Goal: Information Seeking & Learning: Understand process/instructions

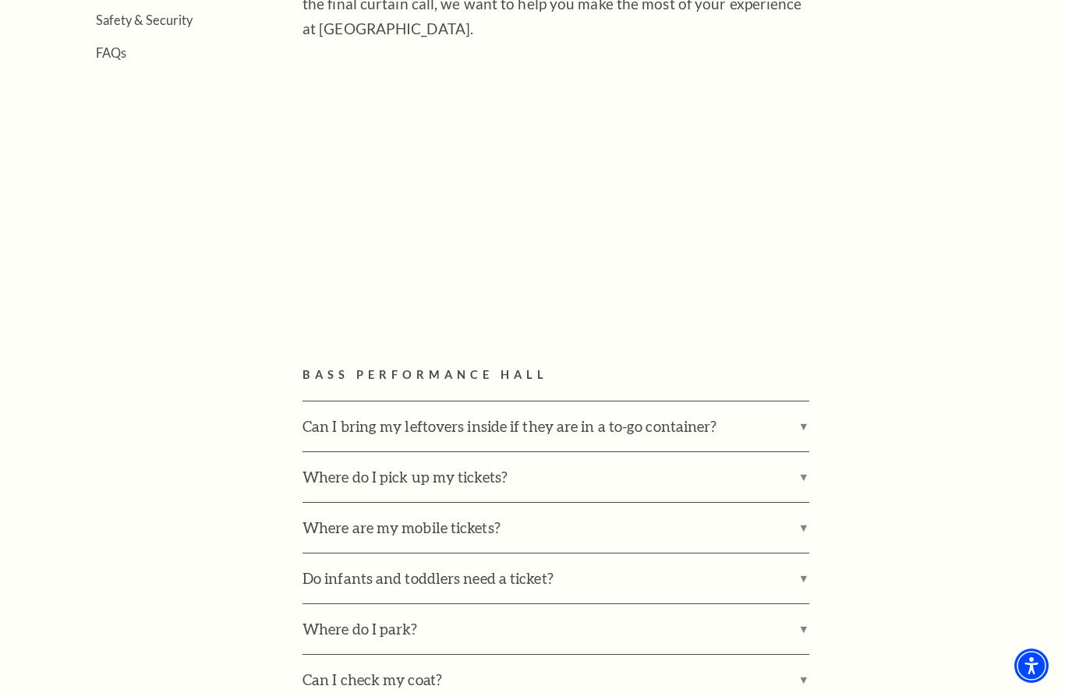
scroll to position [617, 0]
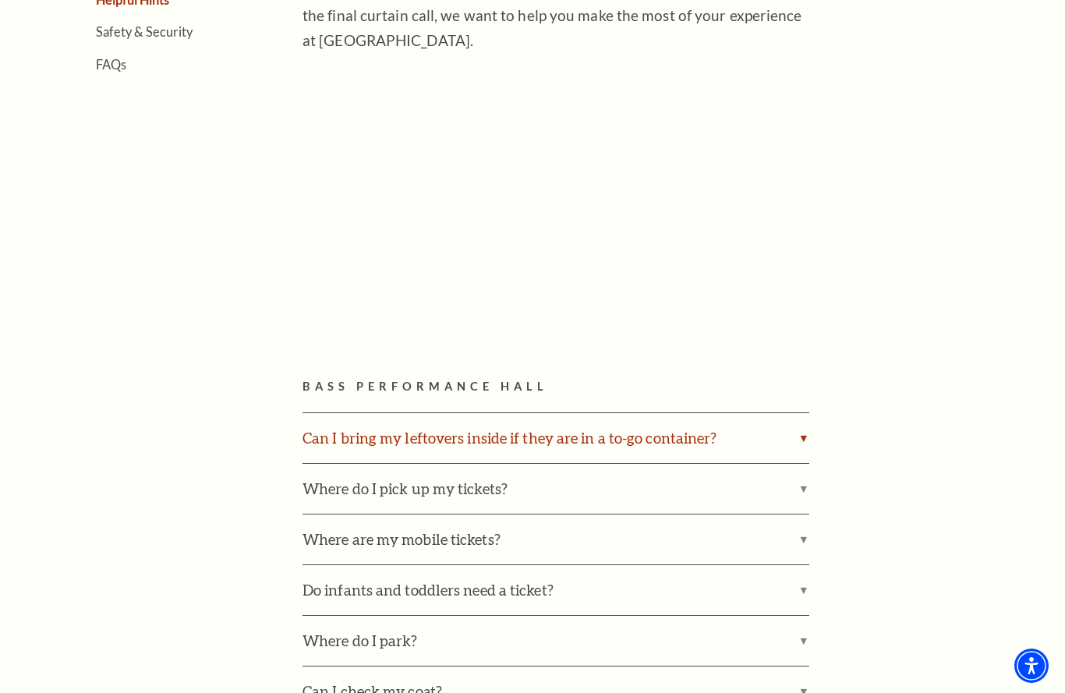
click at [798, 438] on label "Can I bring my leftovers inside if they are in a to-go container?" at bounding box center [556, 438] width 507 height 50
click at [0, 0] on input "Can I bring my leftovers inside if they are in a to-go container?" at bounding box center [0, 0] width 0 height 0
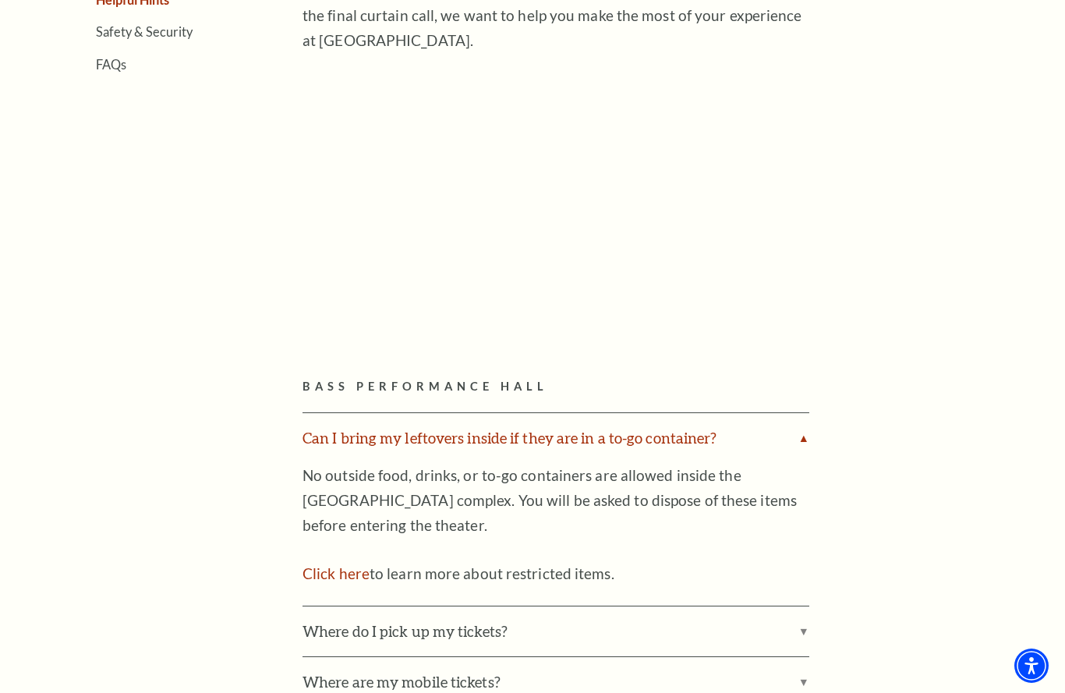
click at [798, 438] on label "Can I bring my leftovers inside if they are in a to-go container?" at bounding box center [556, 438] width 507 height 50
click at [0, 0] on input "Can I bring my leftovers inside if they are in a to-go container?" at bounding box center [0, 0] width 0 height 0
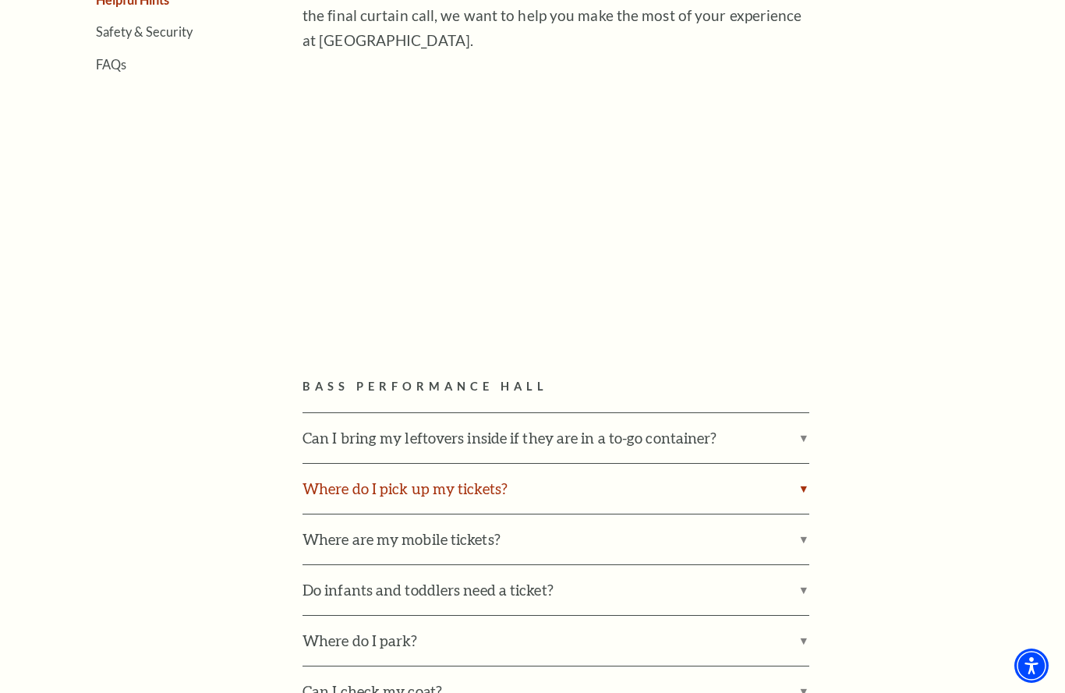
click at [793, 481] on label "Where do I pick up my tickets?" at bounding box center [556, 489] width 507 height 50
click at [0, 0] on input "Where do I pick up my tickets?" at bounding box center [0, 0] width 0 height 0
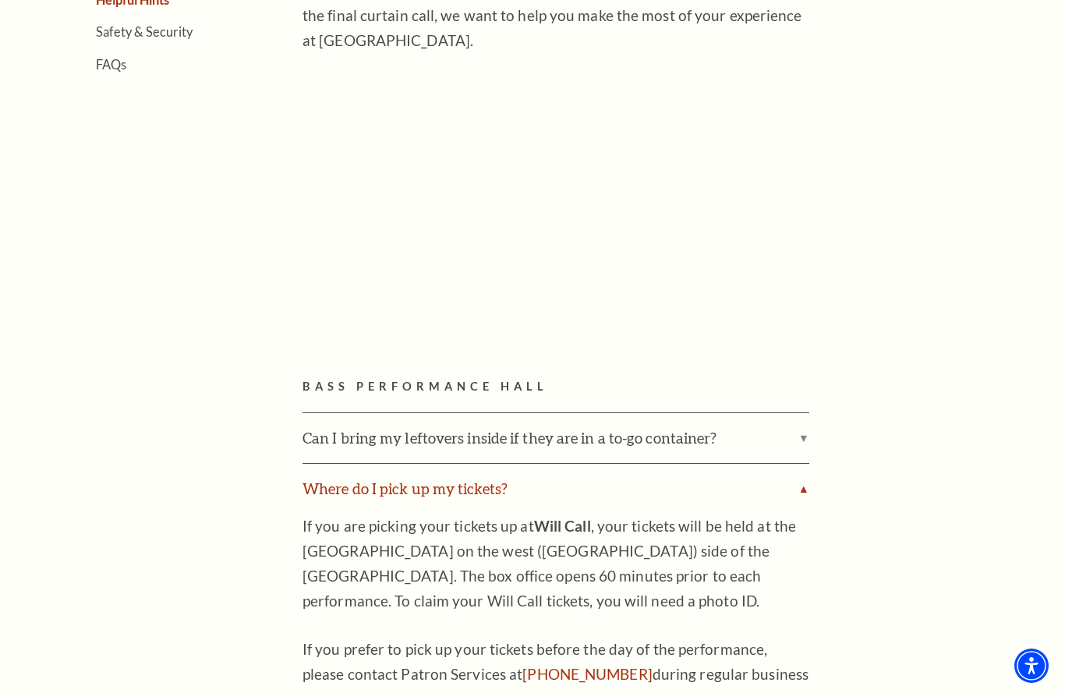
click at [793, 481] on label "Where do I pick up my tickets?" at bounding box center [556, 489] width 507 height 50
click at [0, 0] on input "Where do I pick up my tickets?" at bounding box center [0, 0] width 0 height 0
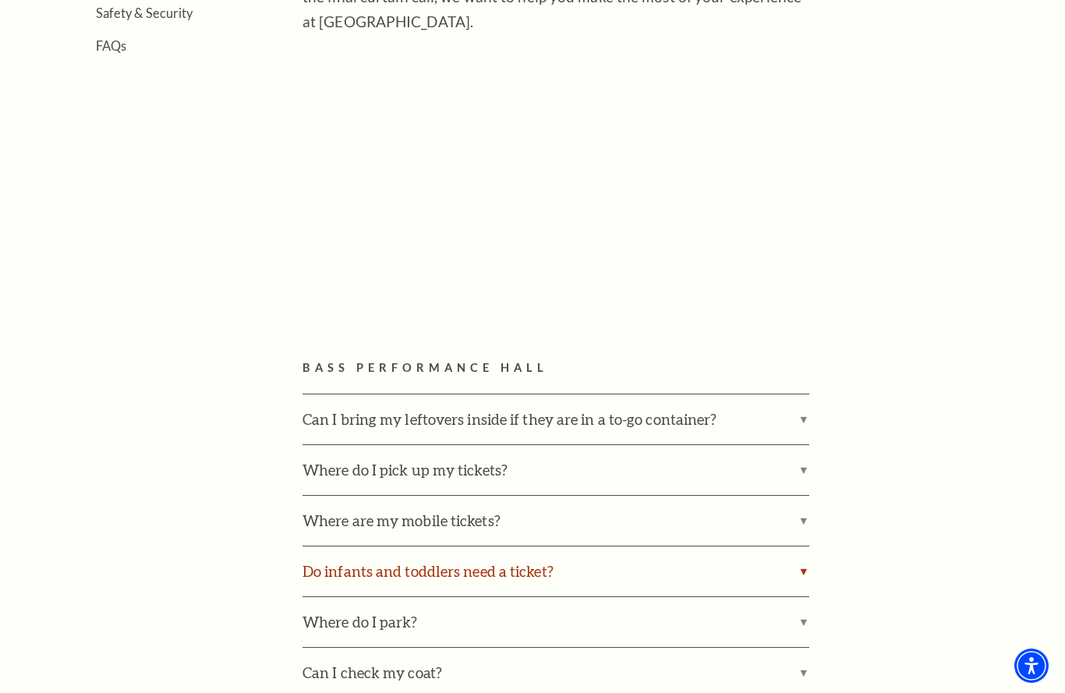
scroll to position [678, 0]
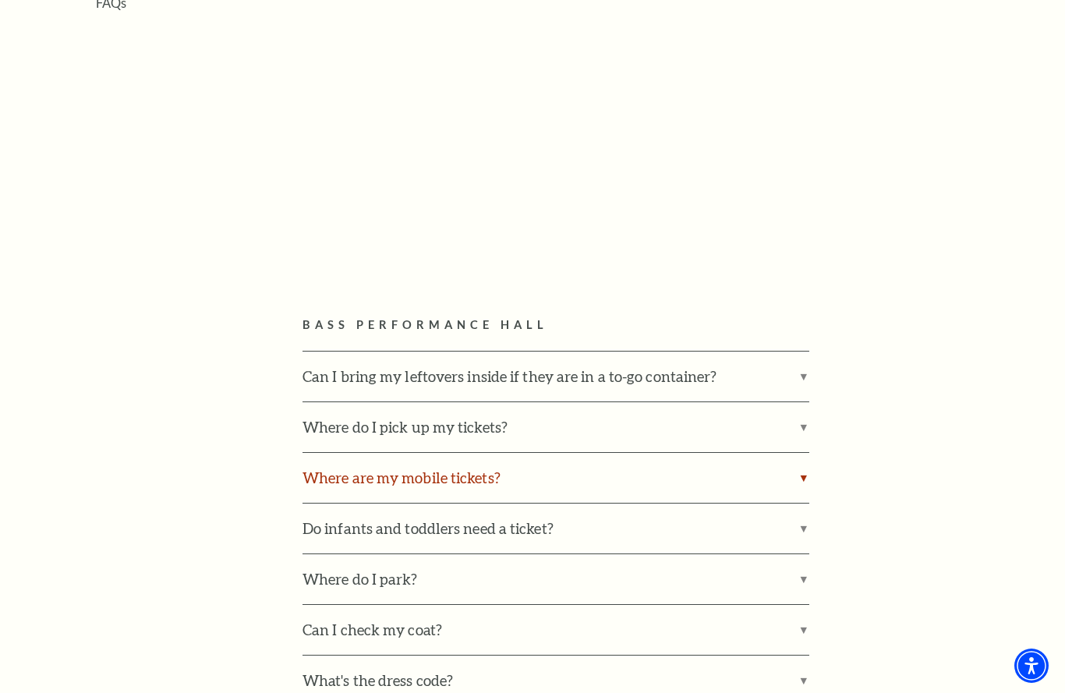
click at [800, 472] on label "Where are my mobile tickets?" at bounding box center [556, 478] width 507 height 50
click at [0, 0] on input "Where are my mobile tickets?" at bounding box center [0, 0] width 0 height 0
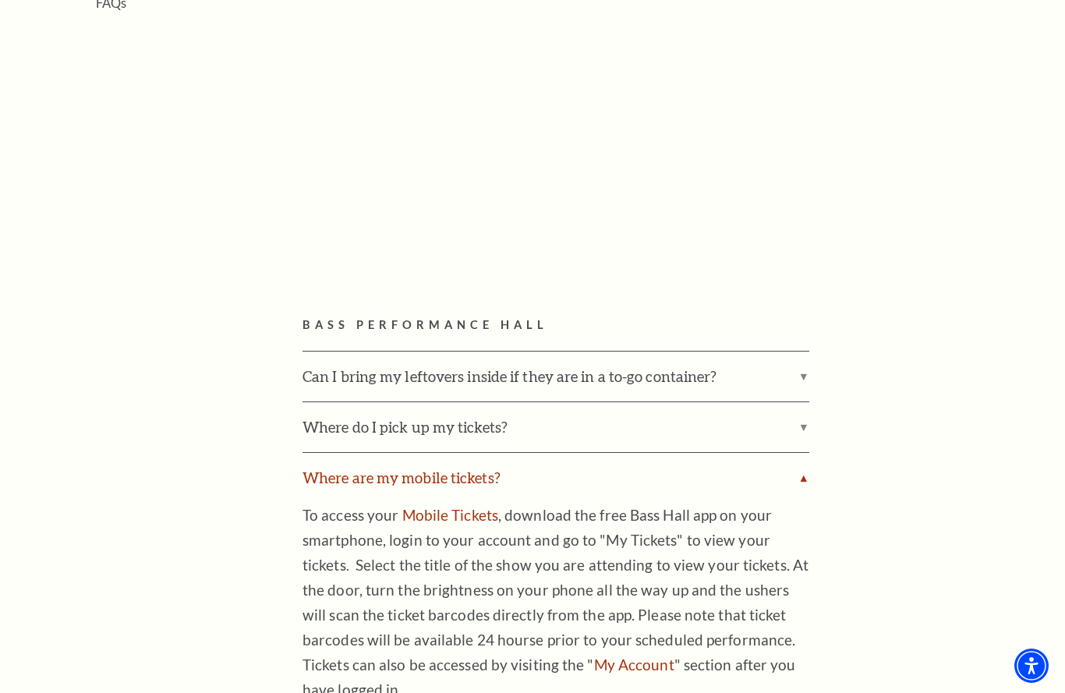
click at [804, 468] on label "Where are my mobile tickets?" at bounding box center [556, 478] width 507 height 50
click at [0, 0] on input "Where are my mobile tickets?" at bounding box center [0, 0] width 0 height 0
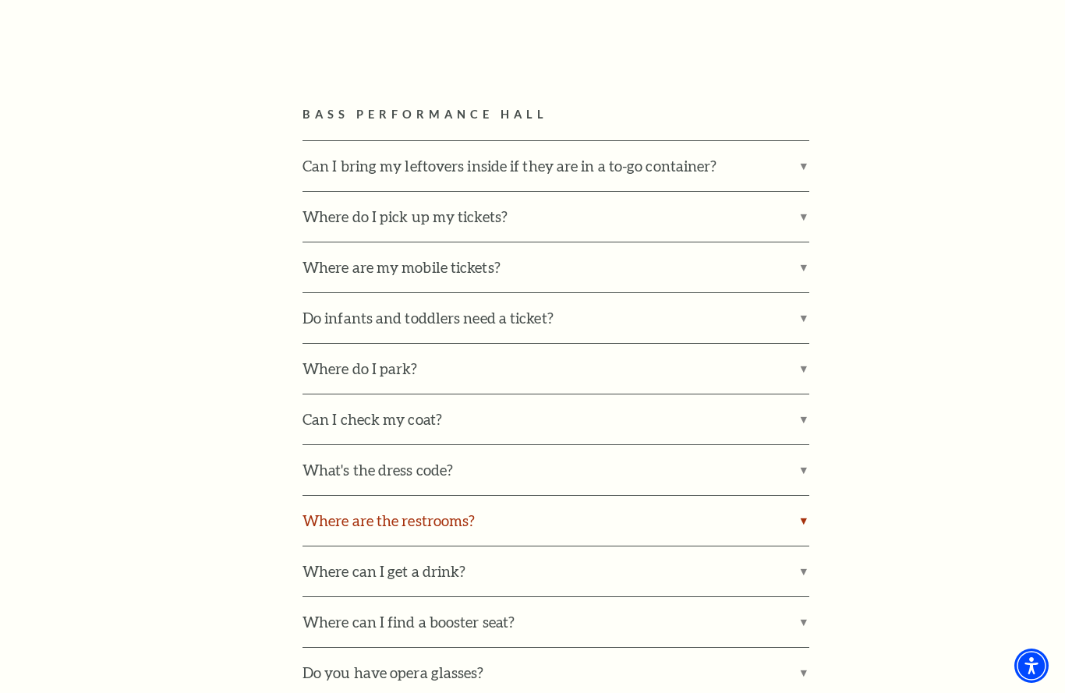
scroll to position [898, 0]
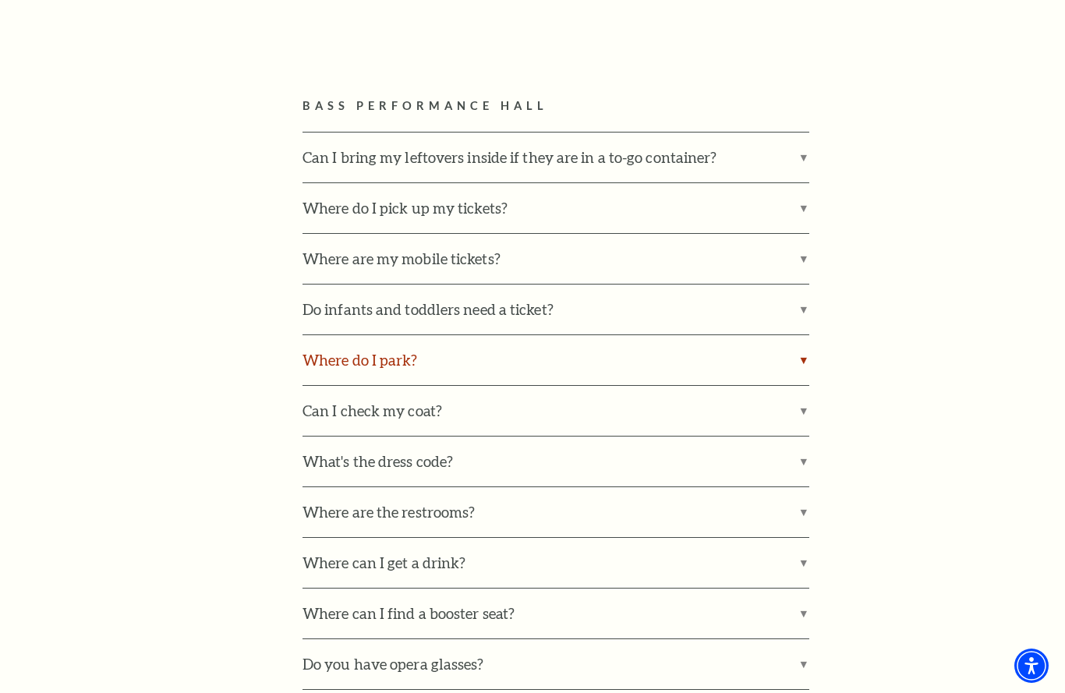
click at [809, 352] on label "Where do I park?" at bounding box center [556, 360] width 507 height 50
click at [0, 0] on input "Where do I park?" at bounding box center [0, 0] width 0 height 0
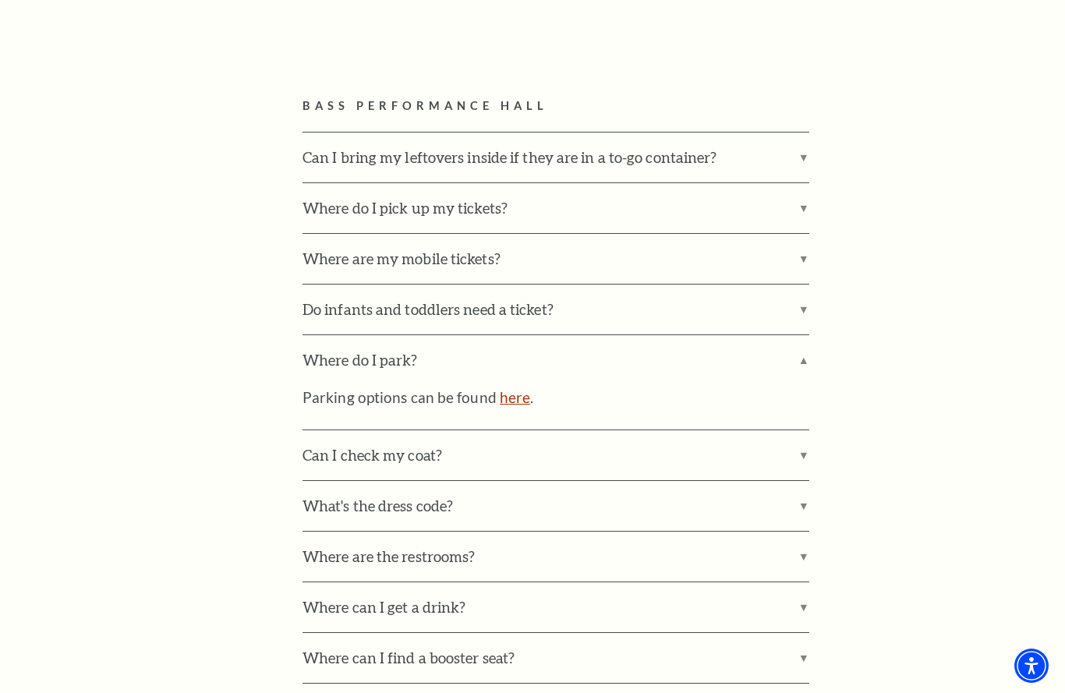
click at [508, 388] on link "here" at bounding box center [515, 397] width 30 height 18
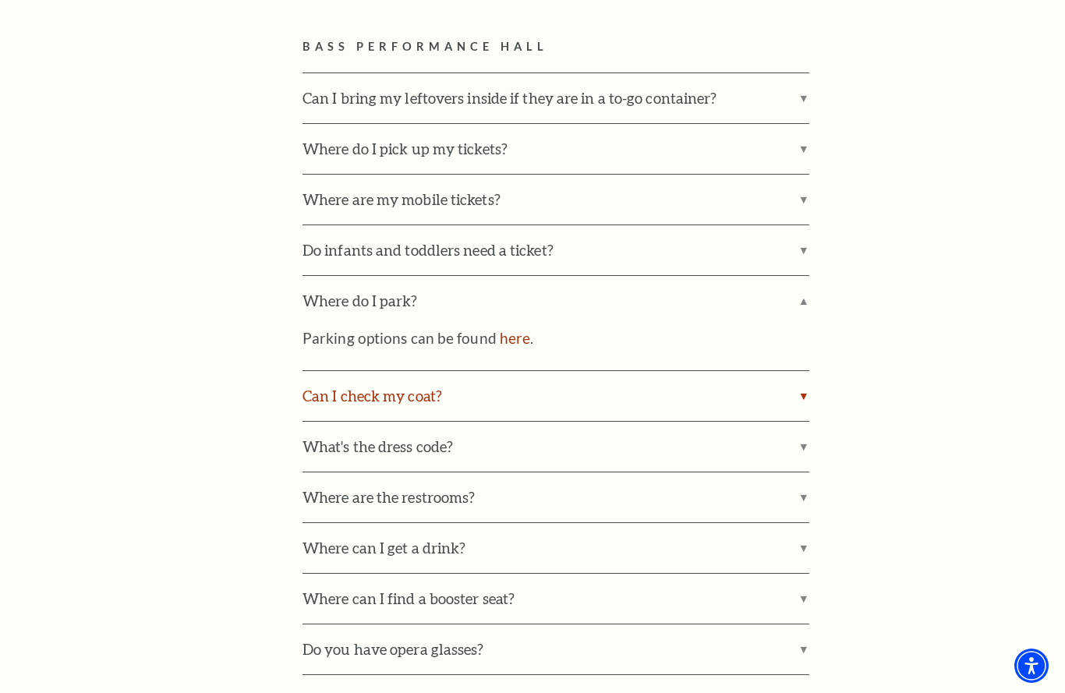
click at [360, 392] on label "Can I check my coat?" at bounding box center [556, 396] width 507 height 50
click at [0, 0] on input "Can I check my coat?" at bounding box center [0, 0] width 0 height 0
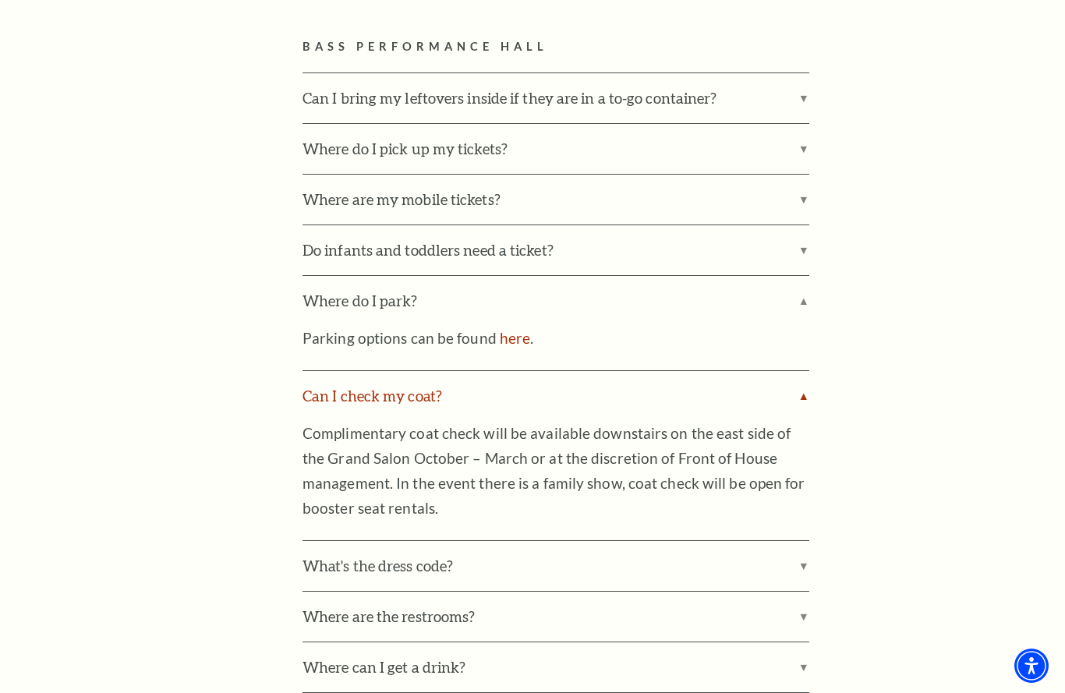
click at [359, 393] on label "Can I check my coat?" at bounding box center [556, 396] width 507 height 50
click at [0, 0] on input "Can I check my coat?" at bounding box center [0, 0] width 0 height 0
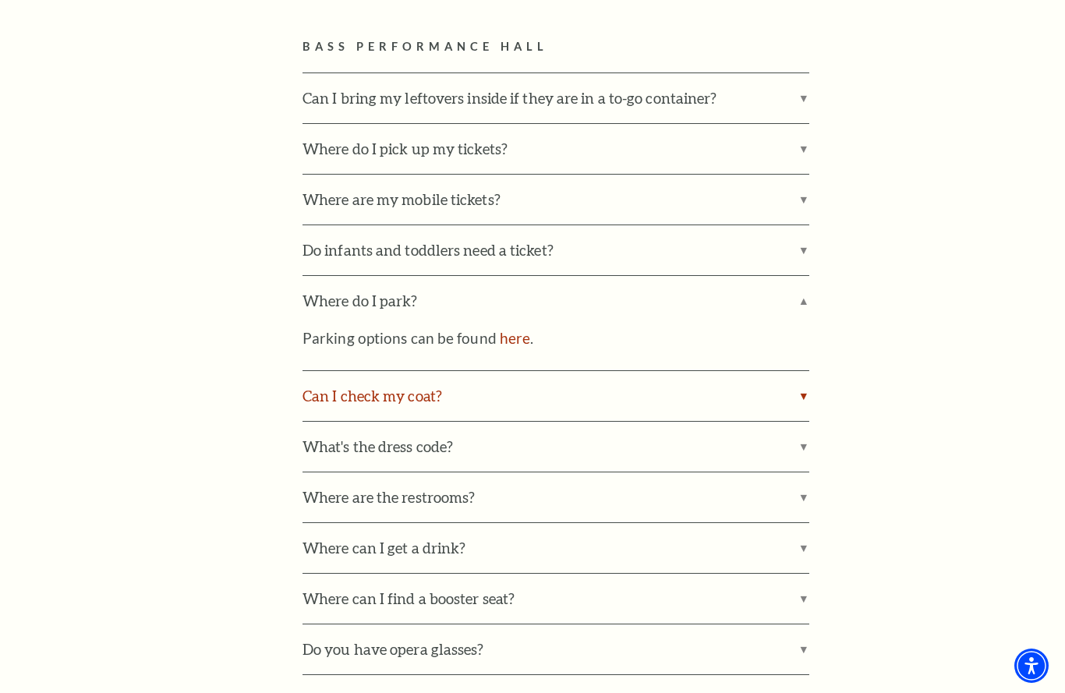
click at [359, 393] on label "Can I check my coat?" at bounding box center [556, 396] width 507 height 50
click at [0, 0] on input "Can I check my coat?" at bounding box center [0, 0] width 0 height 0
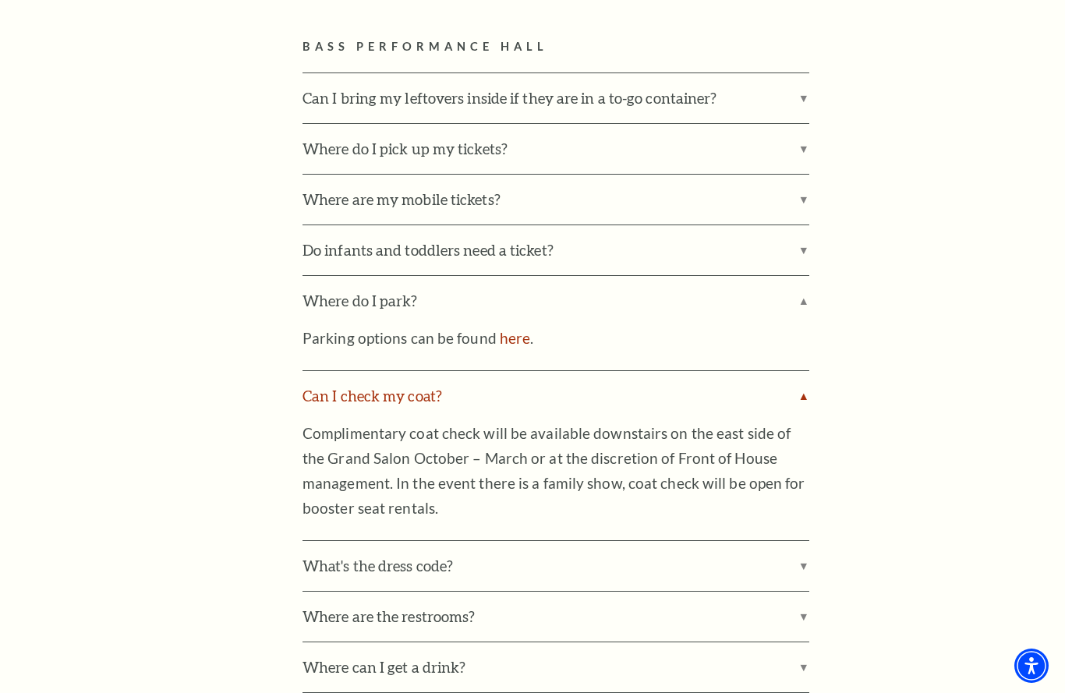
click at [359, 393] on label "Can I check my coat?" at bounding box center [556, 396] width 507 height 50
click at [0, 0] on input "Can I check my coat?" at bounding box center [0, 0] width 0 height 0
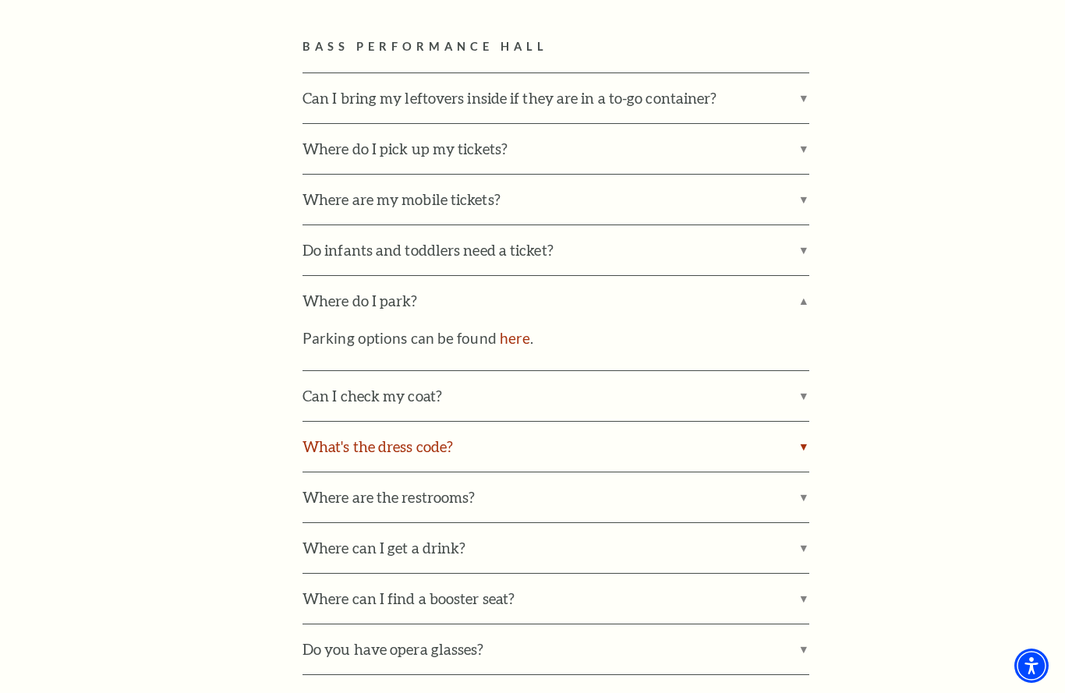
click at [356, 442] on label "What's the dress code?" at bounding box center [556, 447] width 507 height 50
click at [0, 0] on input "What's the dress code?" at bounding box center [0, 0] width 0 height 0
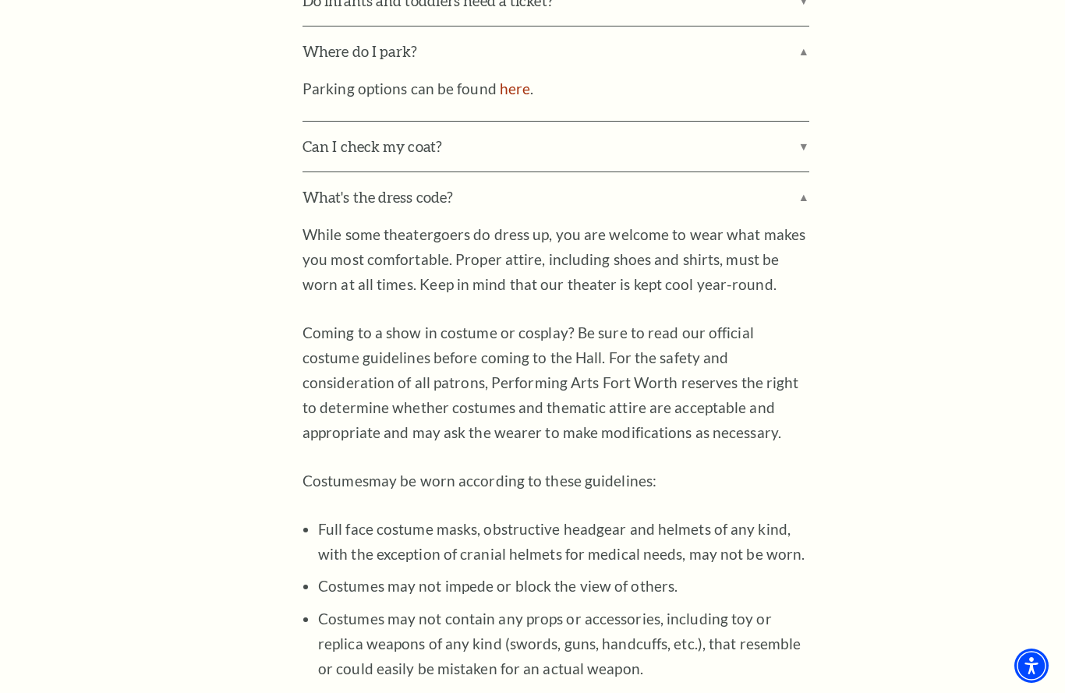
scroll to position [1184, 0]
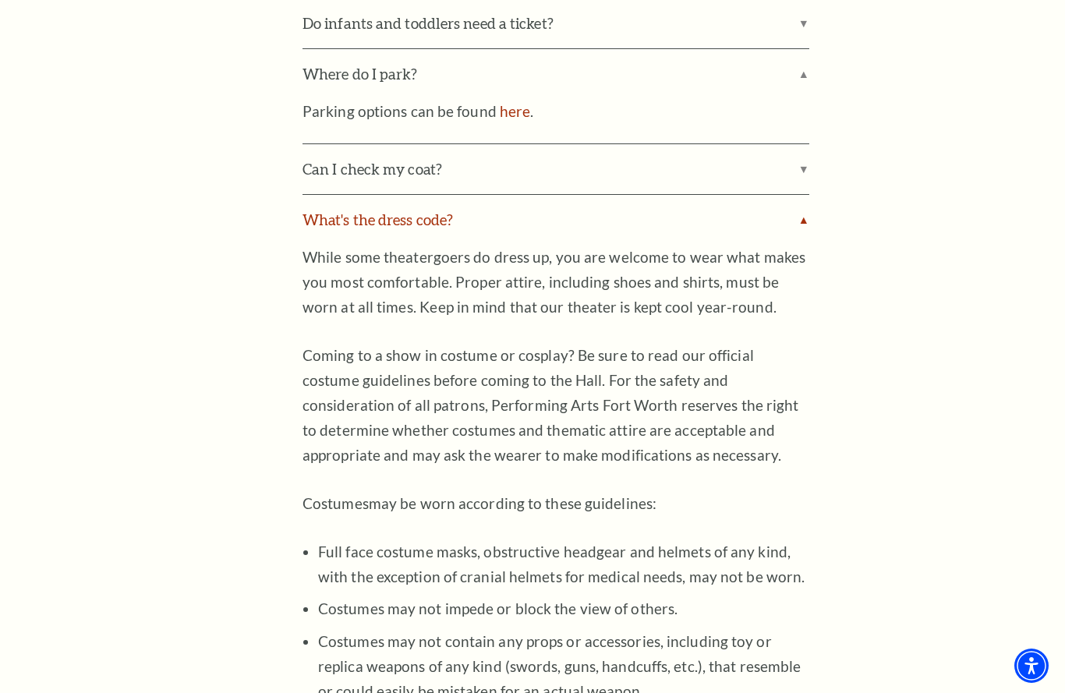
click at [377, 204] on label "What's the dress code?" at bounding box center [556, 220] width 507 height 50
click at [0, 0] on input "What's the dress code?" at bounding box center [0, 0] width 0 height 0
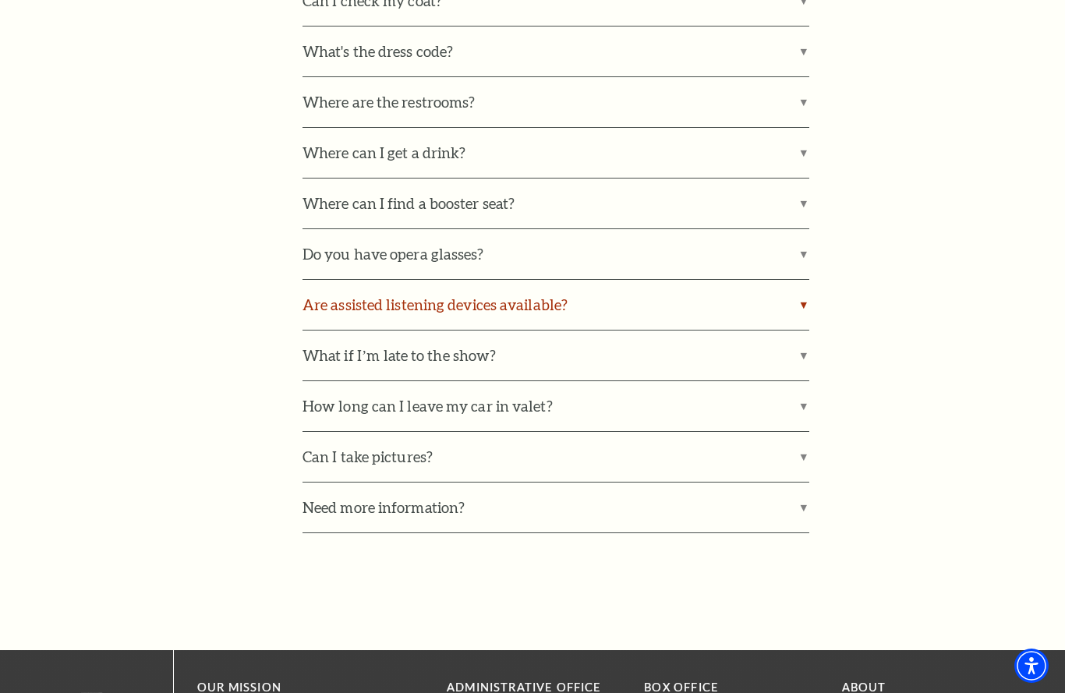
scroll to position [1390, 0]
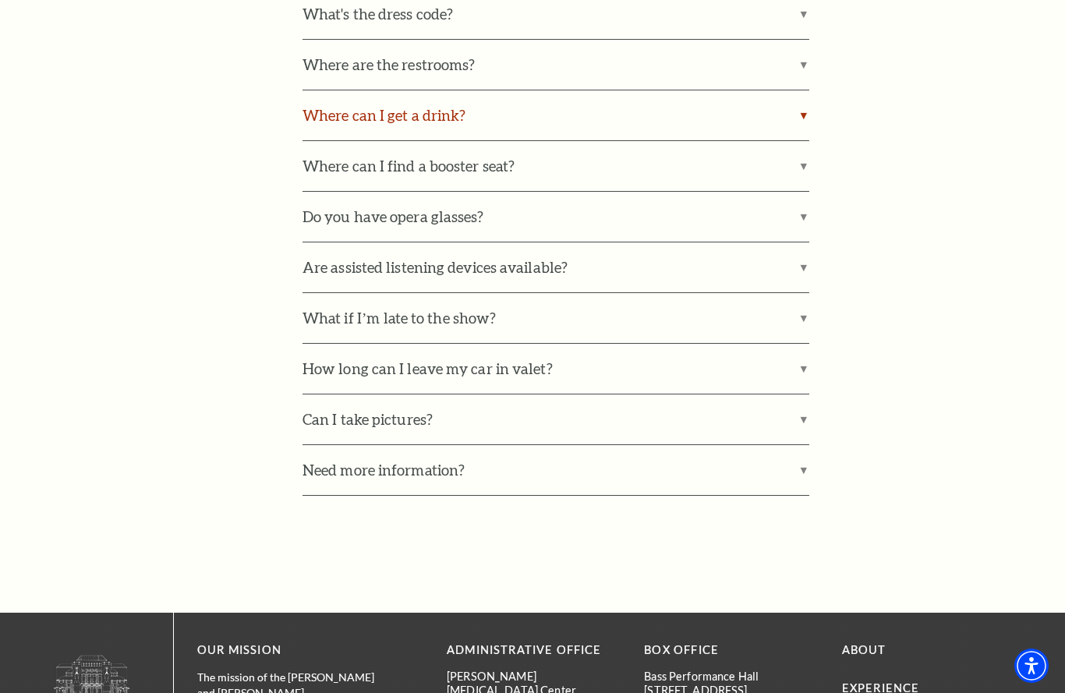
click at [367, 104] on label "Where can I get a drink?" at bounding box center [556, 115] width 507 height 50
click at [0, 0] on input "Where can I get a drink?" at bounding box center [0, 0] width 0 height 0
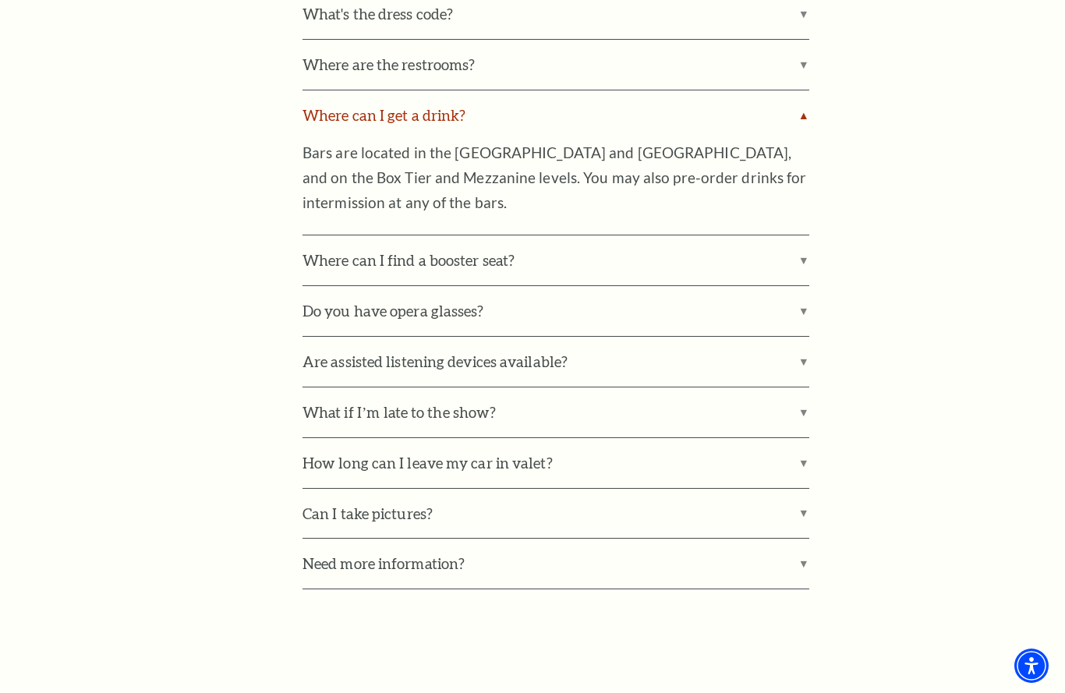
click at [371, 107] on label "Where can I get a drink?" at bounding box center [556, 115] width 507 height 50
click at [0, 0] on input "Where can I get a drink?" at bounding box center [0, 0] width 0 height 0
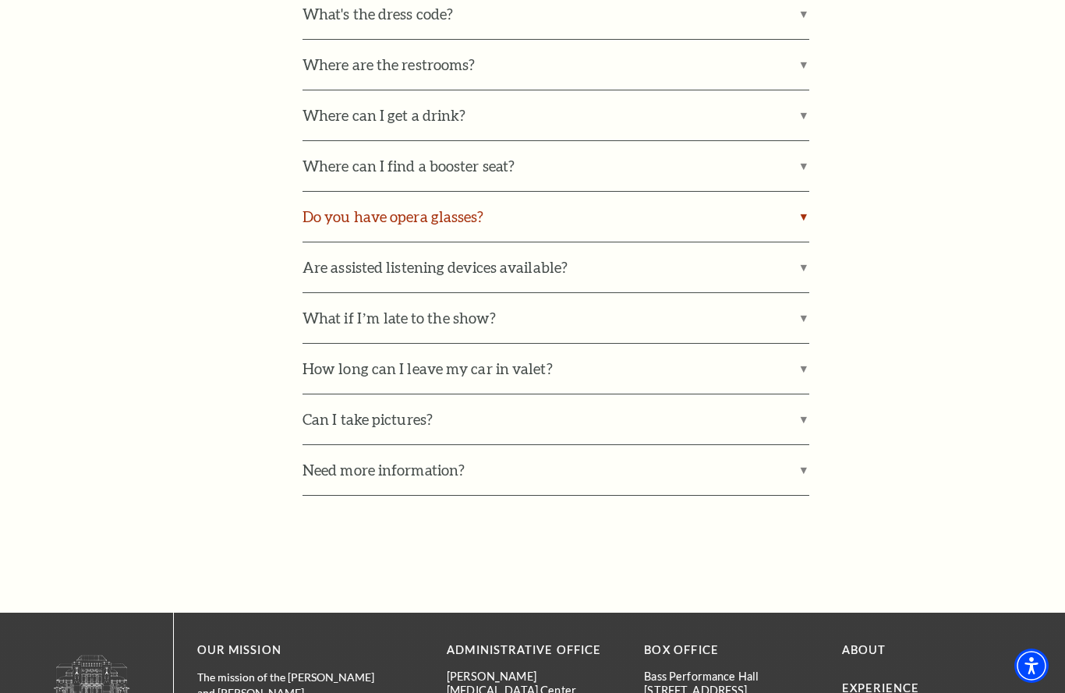
click at [352, 203] on label "Do you have opera glasses?" at bounding box center [556, 217] width 507 height 50
click at [0, 0] on input "Do you have opera glasses?" at bounding box center [0, 0] width 0 height 0
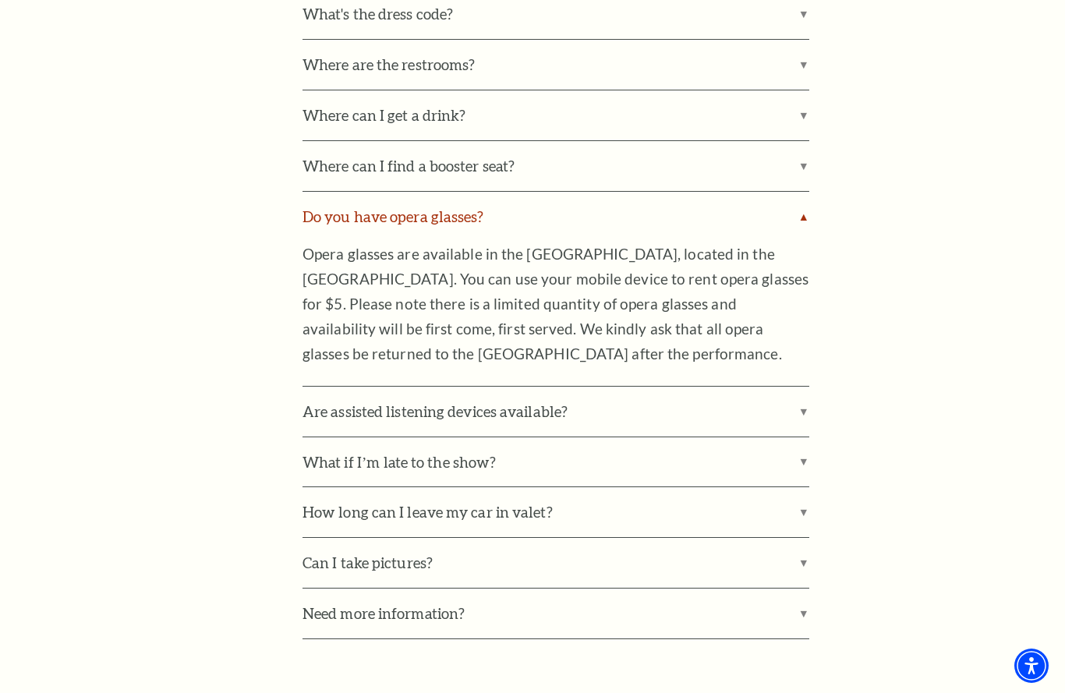
click at [352, 203] on label "Do you have opera glasses?" at bounding box center [556, 217] width 507 height 50
click at [0, 0] on input "Do you have opera glasses?" at bounding box center [0, 0] width 0 height 0
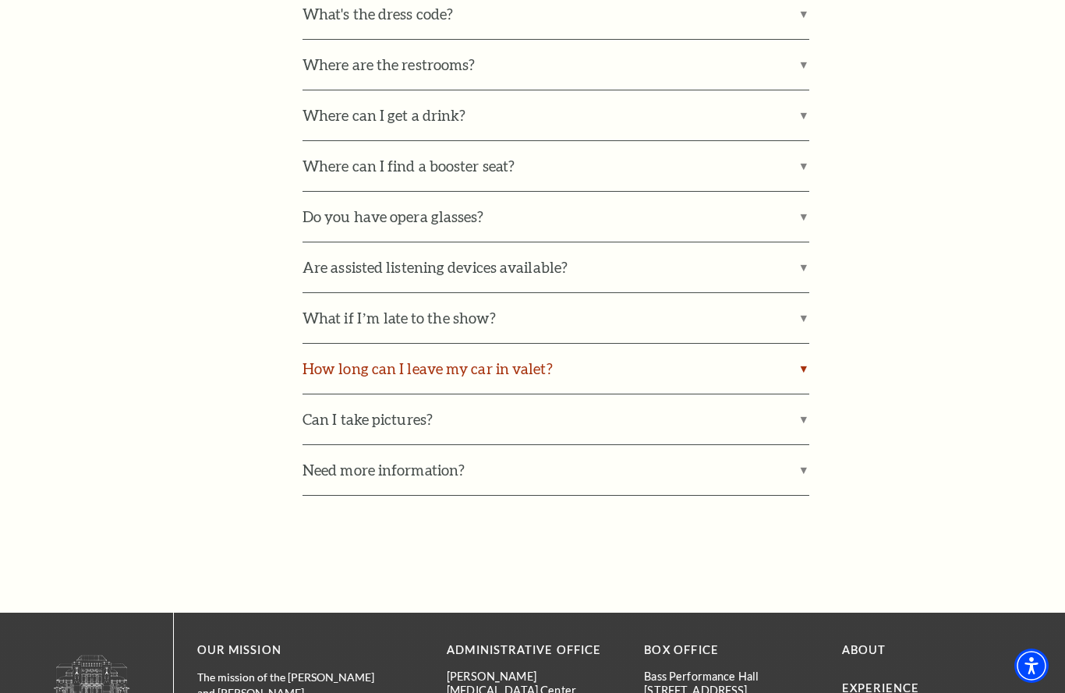
click at [382, 360] on label "How long can I leave my car in valet?" at bounding box center [556, 369] width 507 height 50
click at [0, 0] on input "How long can I leave my car in valet?" at bounding box center [0, 0] width 0 height 0
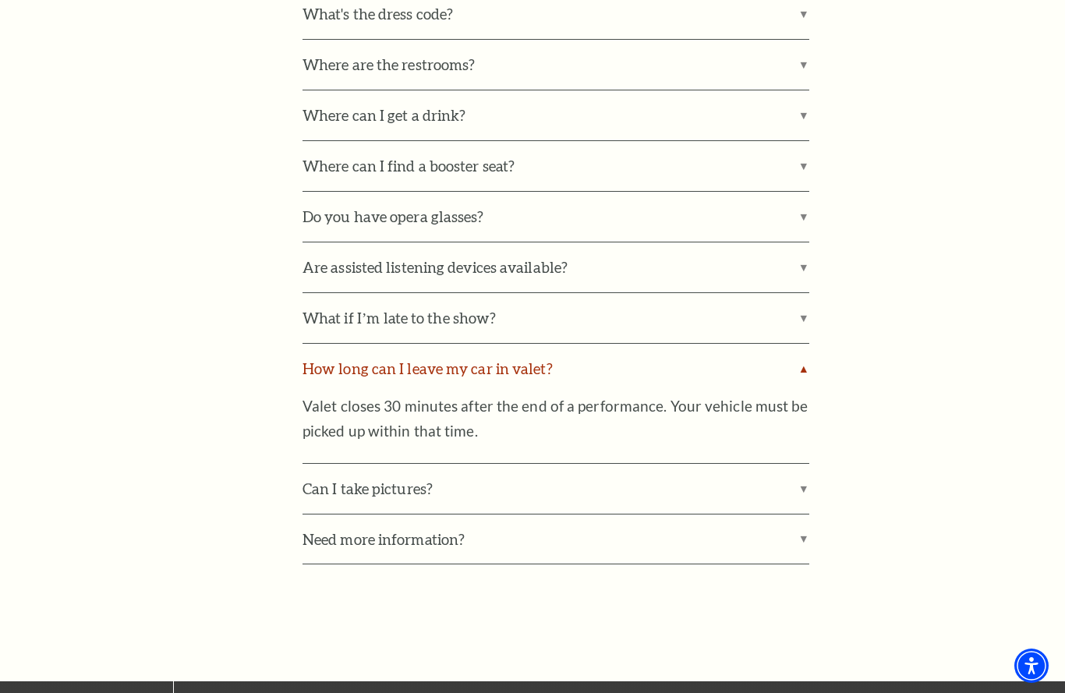
click at [382, 360] on label "How long can I leave my car in valet?" at bounding box center [556, 369] width 507 height 50
click at [0, 0] on input "How long can I leave my car in valet?" at bounding box center [0, 0] width 0 height 0
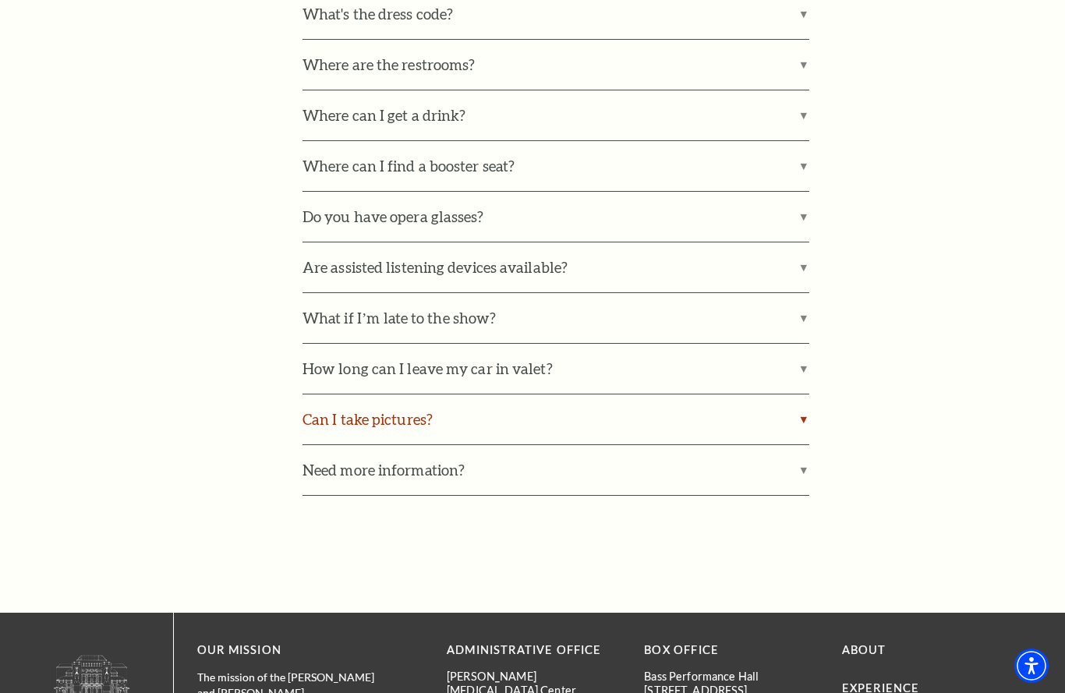
click at [375, 405] on label "Can I take pictures?" at bounding box center [556, 420] width 507 height 50
click at [0, 0] on input "Can I take pictures?" at bounding box center [0, 0] width 0 height 0
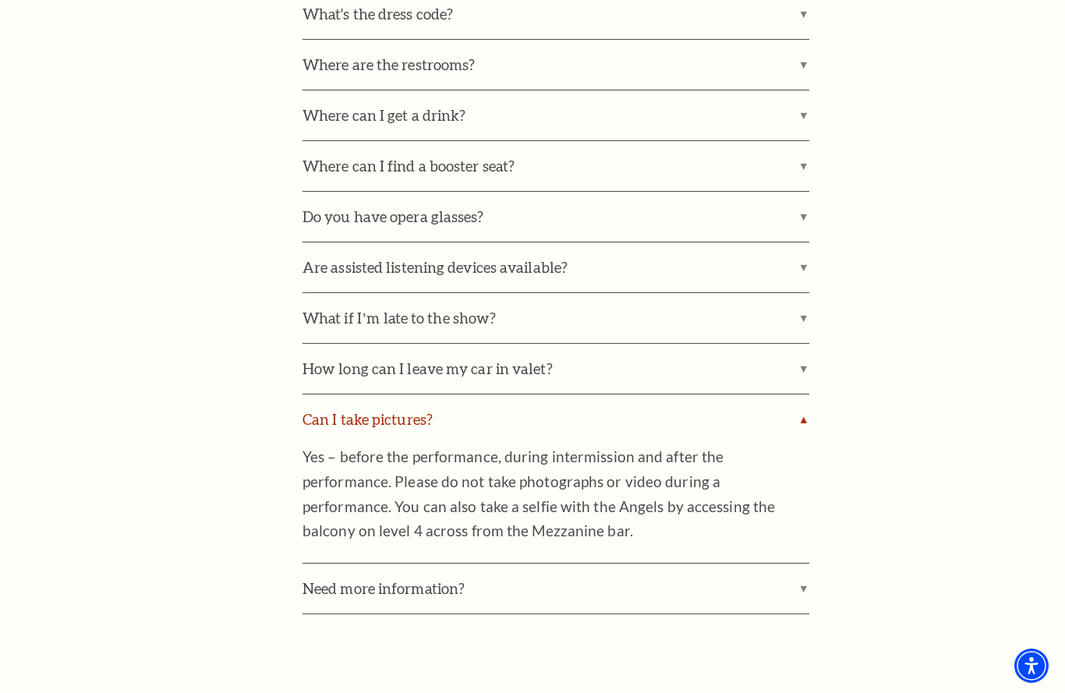
click at [375, 405] on label "Can I take pictures?" at bounding box center [556, 420] width 507 height 50
click at [0, 0] on input "Can I take pictures?" at bounding box center [0, 0] width 0 height 0
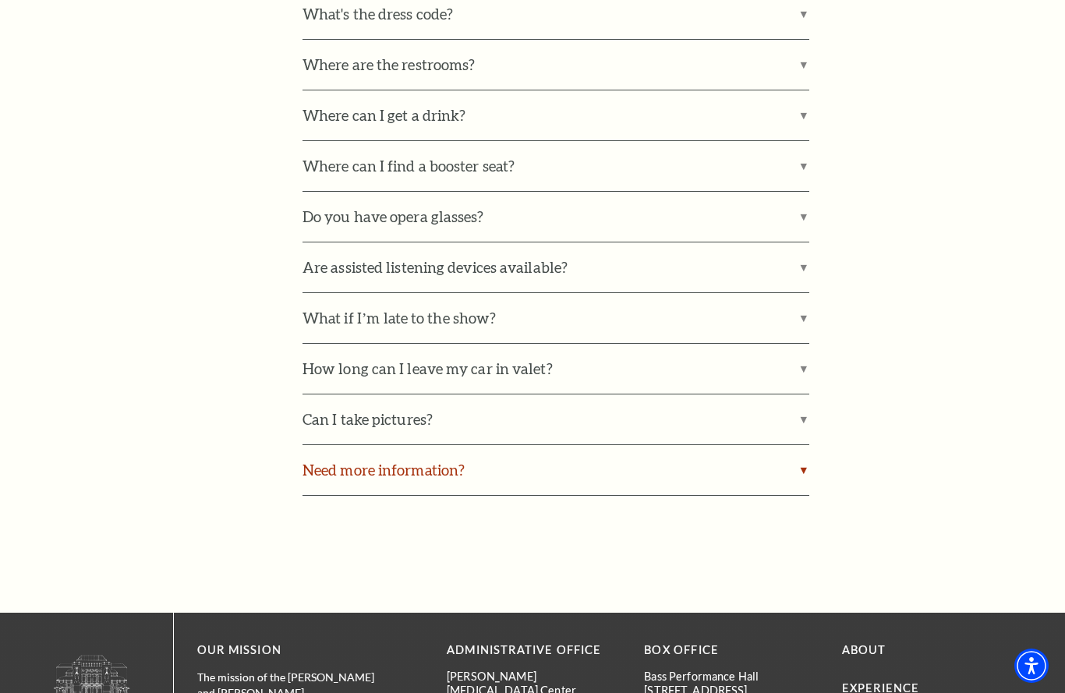
click at [395, 455] on label "Need more information?" at bounding box center [556, 470] width 507 height 50
click at [0, 0] on input "Need more information?" at bounding box center [0, 0] width 0 height 0
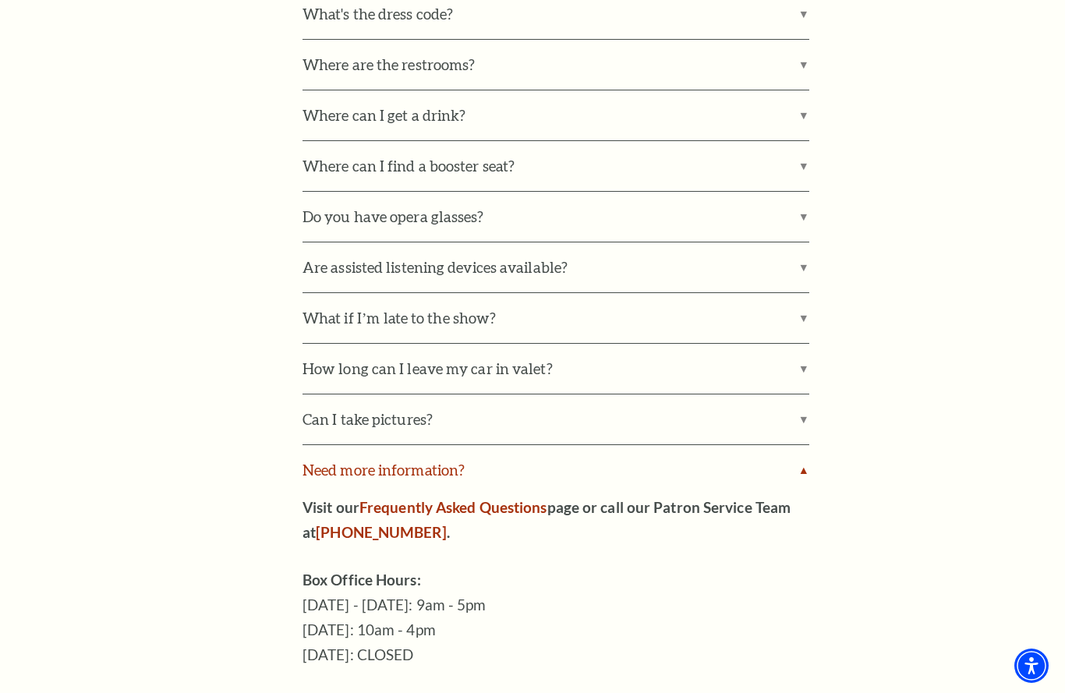
click at [395, 455] on label "Need more information?" at bounding box center [556, 470] width 507 height 50
click at [0, 0] on input "Need more information?" at bounding box center [0, 0] width 0 height 0
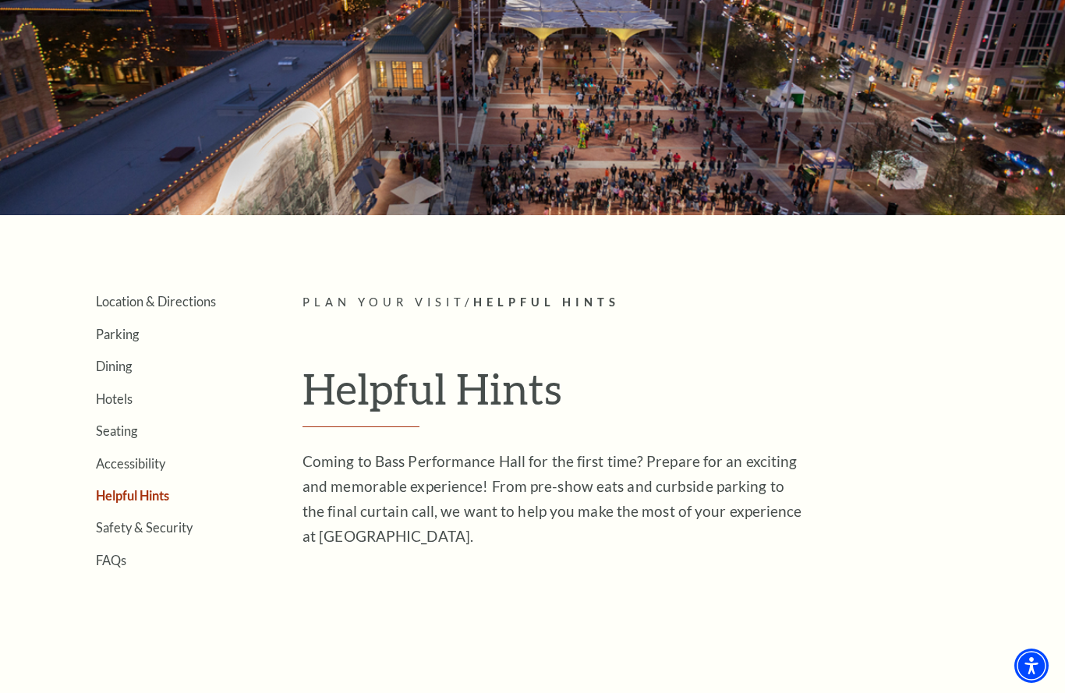
scroll to position [0, 0]
